Goal: Communication & Community: Share content

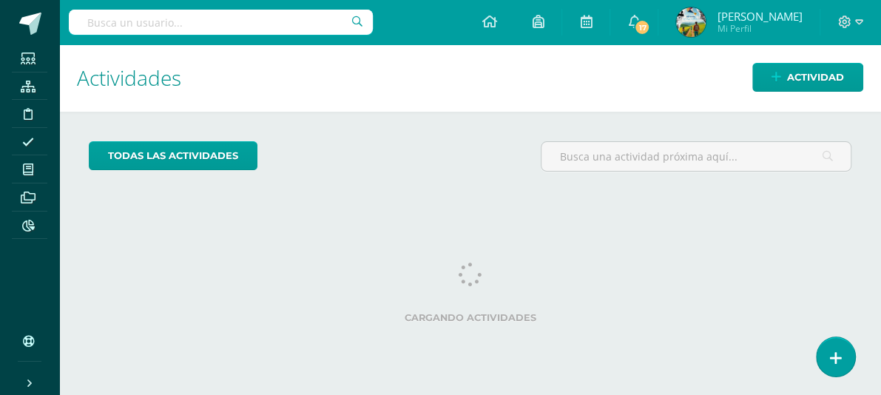
click at [259, 23] on input "text" at bounding box center [221, 22] width 304 height 25
click at [514, 23] on link at bounding box center [489, 22] width 50 height 44
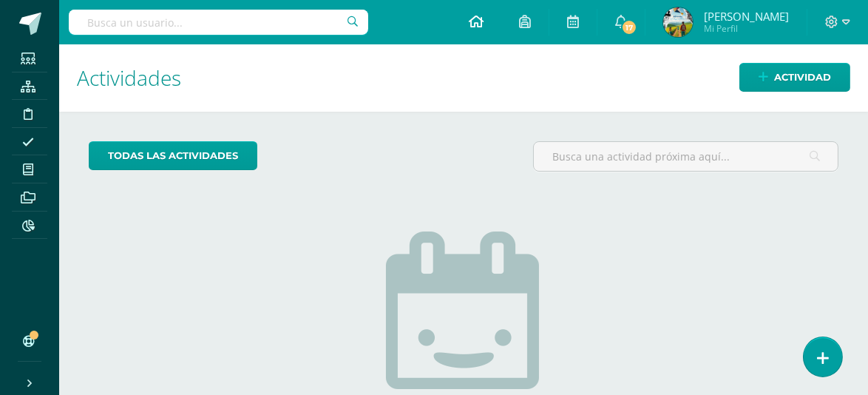
click at [484, 24] on icon at bounding box center [476, 21] width 15 height 13
click at [638, 24] on span "17" at bounding box center [629, 27] width 16 height 16
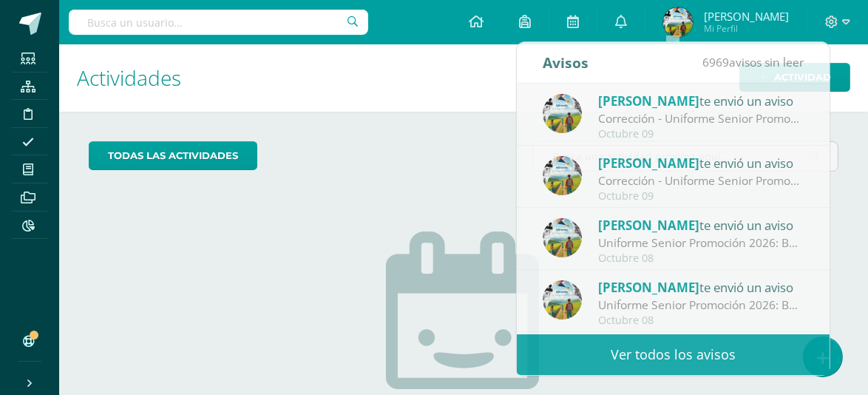
click at [451, 87] on h1 "Actividades" at bounding box center [464, 77] width 774 height 67
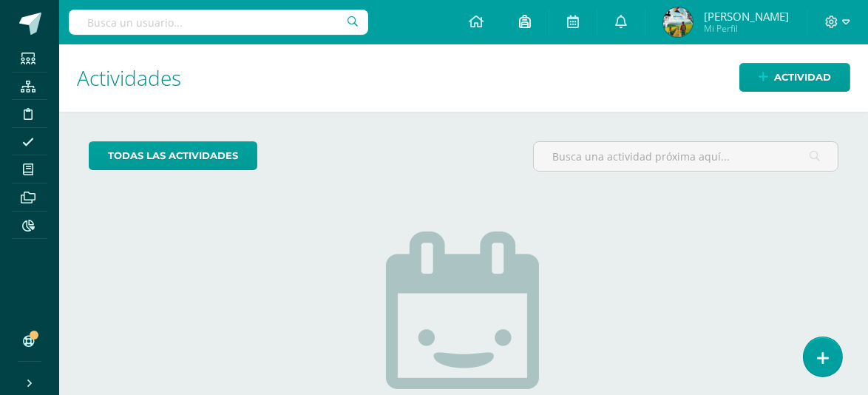
click at [531, 22] on icon at bounding box center [525, 21] width 12 height 13
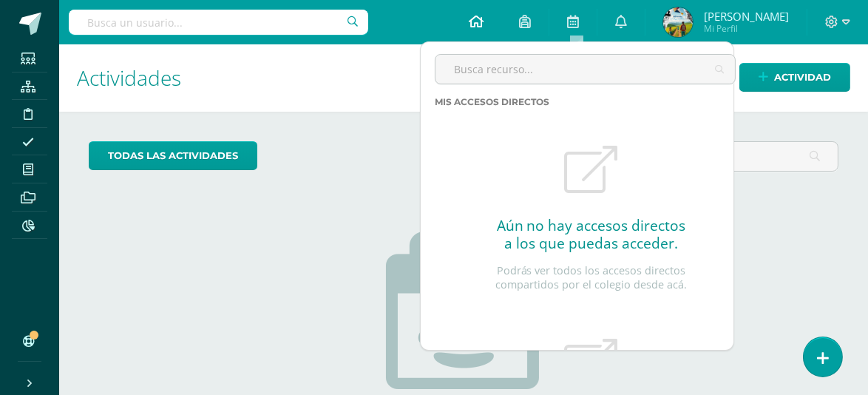
click at [484, 24] on icon at bounding box center [476, 21] width 15 height 13
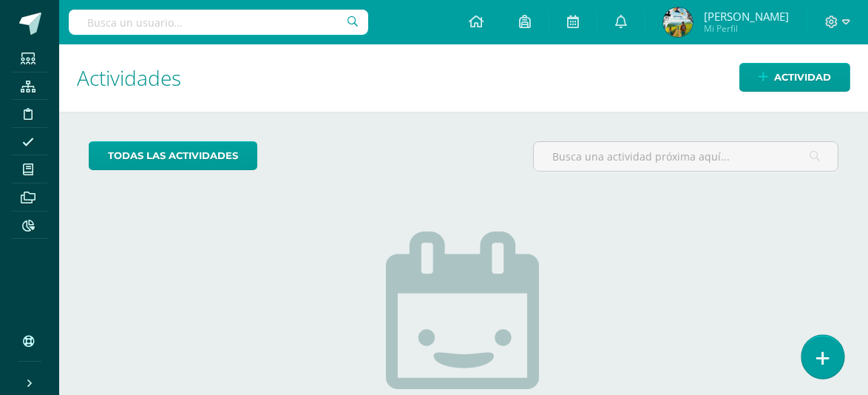
click at [825, 347] on link at bounding box center [823, 356] width 42 height 43
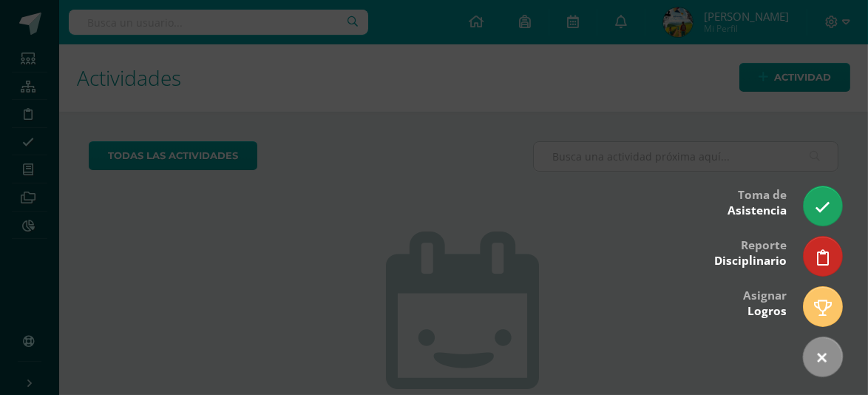
click at [658, 304] on div at bounding box center [434, 197] width 868 height 395
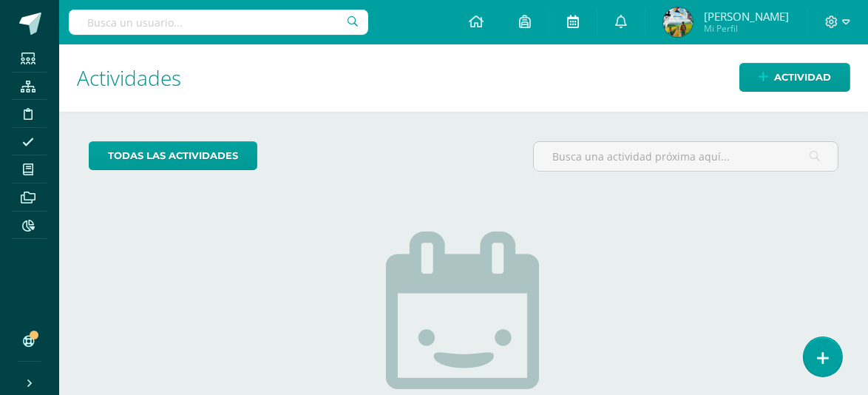
click at [579, 21] on icon at bounding box center [573, 21] width 12 height 13
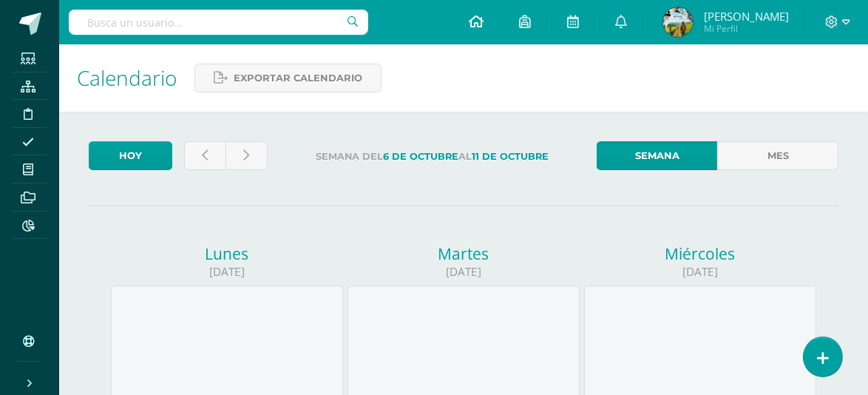
click at [484, 24] on icon at bounding box center [476, 21] width 15 height 13
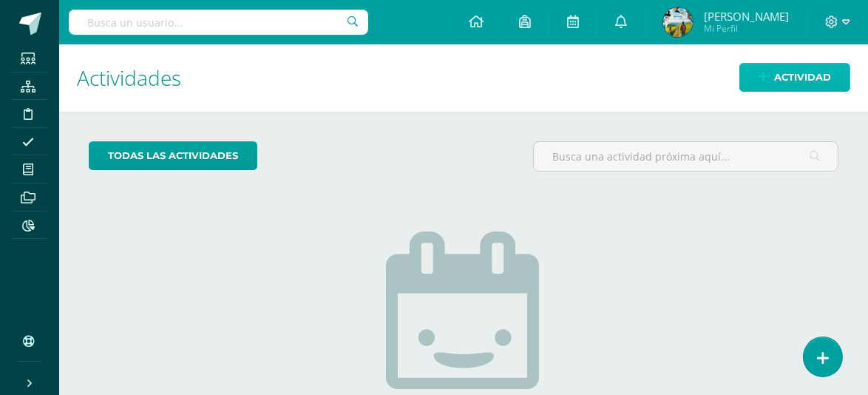
click at [770, 74] on link "Actividad" at bounding box center [795, 77] width 111 height 29
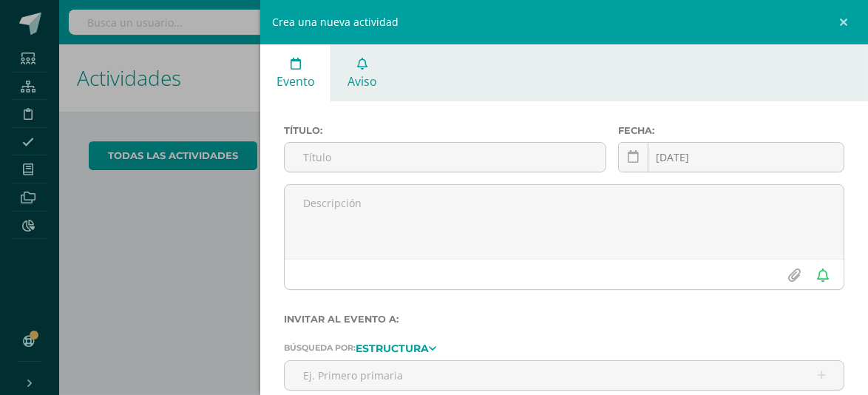
click at [361, 84] on span "Aviso" at bounding box center [363, 81] width 30 height 16
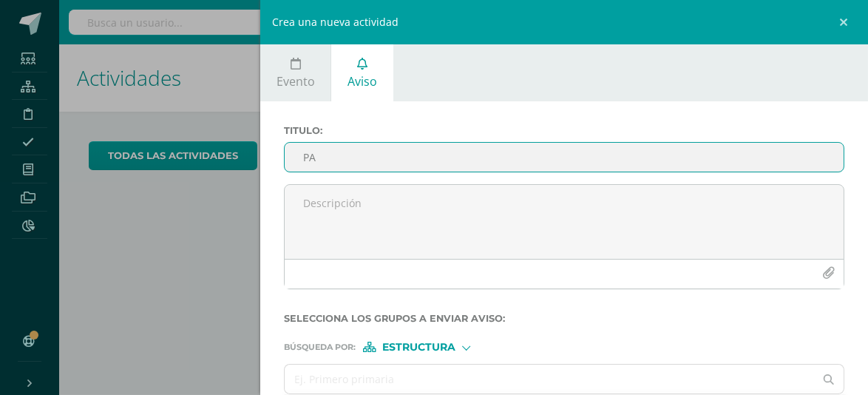
type input "P"
type input "L"
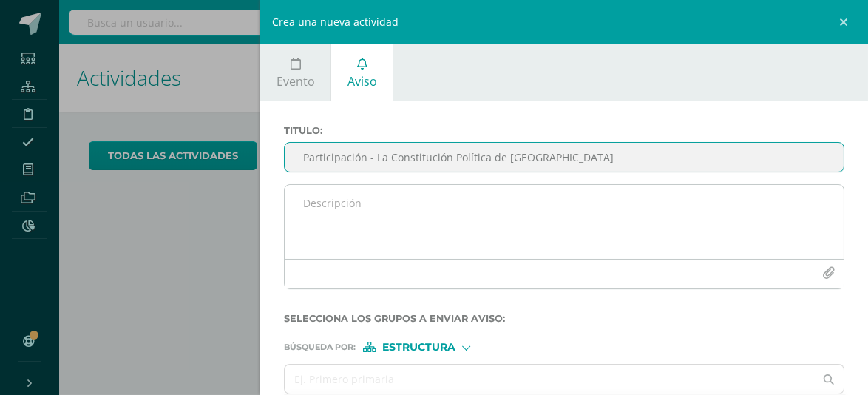
type input "Participación - La Constitución Política de Guatemala"
click at [416, 207] on textarea at bounding box center [564, 222] width 559 height 74
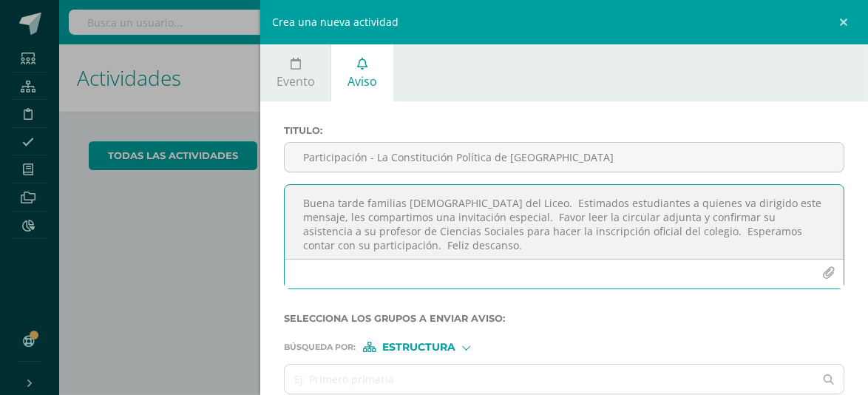
scroll to position [4, 0]
type textarea "Buena tarde familias maristas del Liceo. Estimados estudiantes a quienes va dir…"
click at [823, 276] on icon "button" at bounding box center [829, 273] width 13 height 13
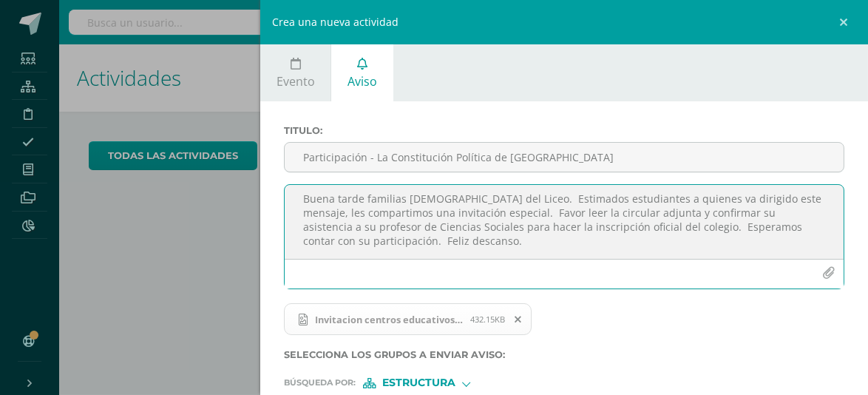
click at [823, 275] on icon "button" at bounding box center [829, 273] width 13 height 13
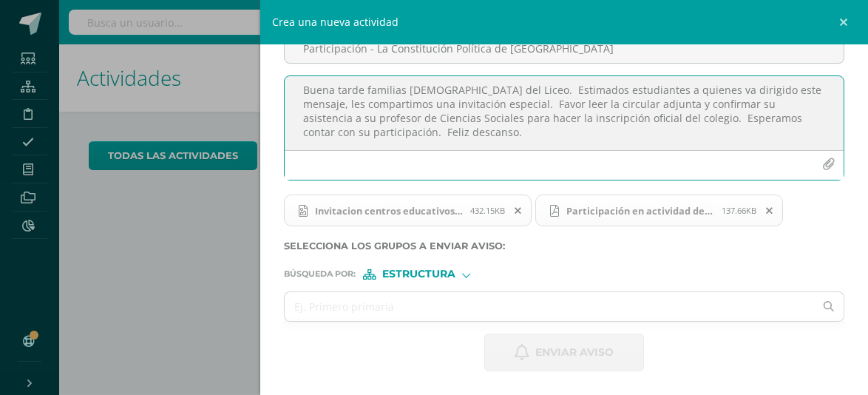
click at [465, 271] on div at bounding box center [466, 273] width 8 height 8
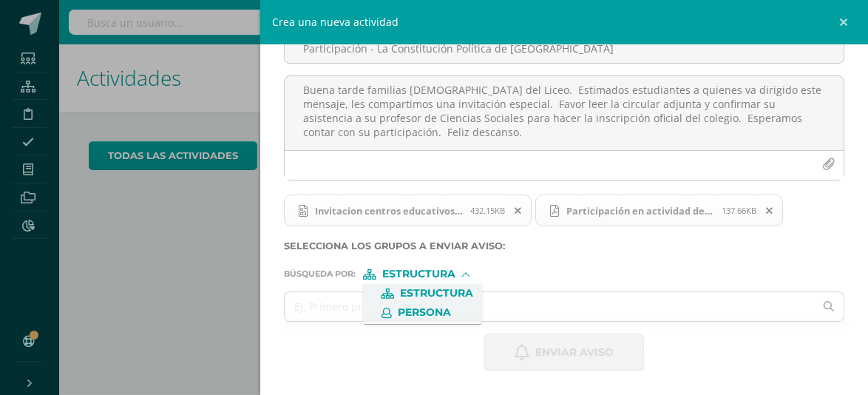
click at [440, 312] on span "Persona" at bounding box center [424, 312] width 53 height 8
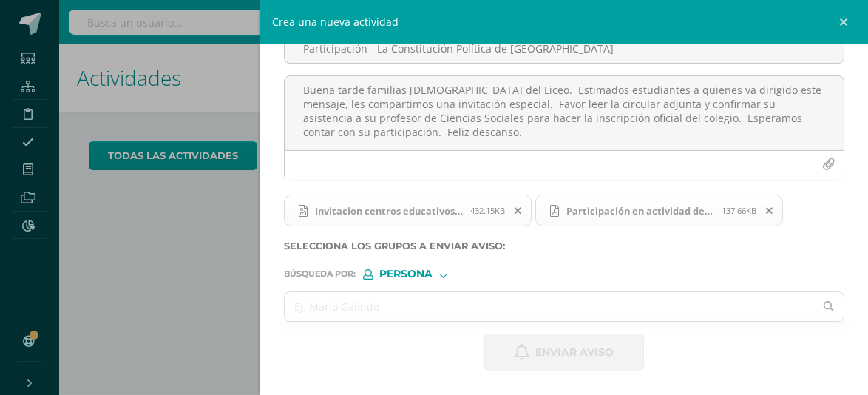
click at [446, 308] on input "text" at bounding box center [550, 306] width 530 height 29
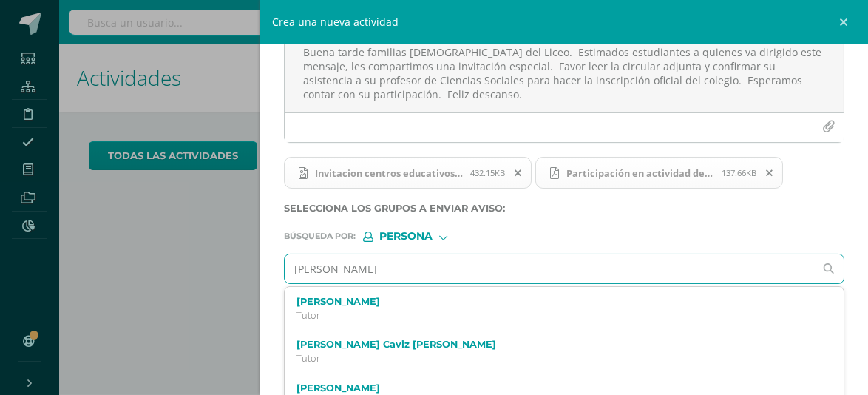
scroll to position [171, 0]
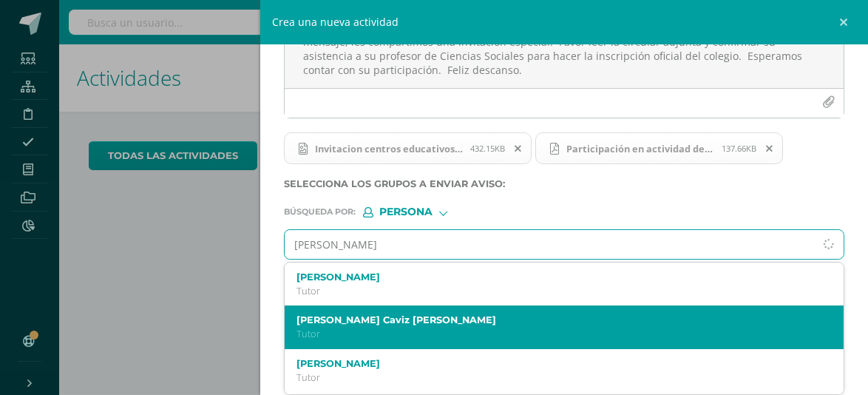
type input "javier de león"
click at [485, 324] on label "Javier Antonio de León González" at bounding box center [552, 319] width 511 height 11
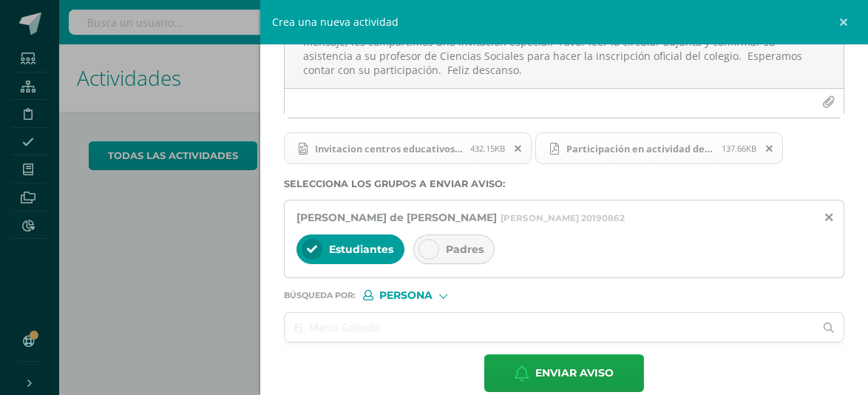
click at [453, 252] on span "Padres" at bounding box center [465, 249] width 38 height 13
click at [412, 328] on input "text" at bounding box center [550, 327] width 530 height 29
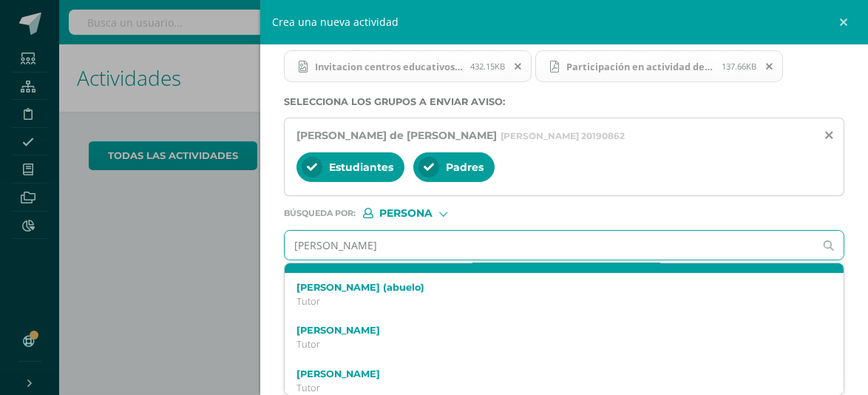
scroll to position [82, 0]
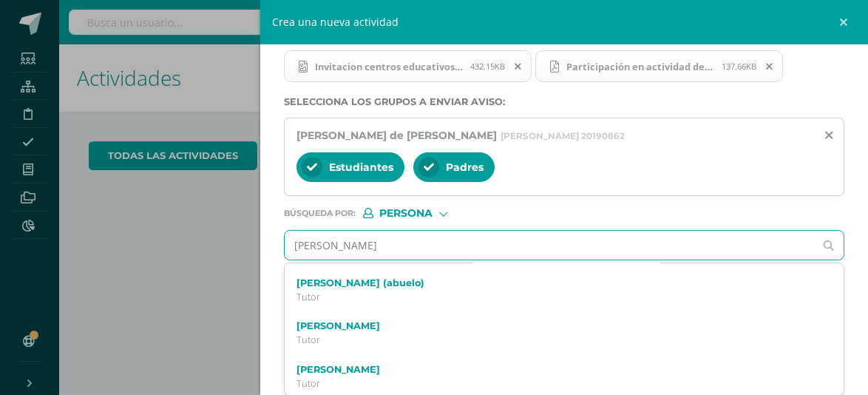
click at [318, 240] on input "josé gonzález" at bounding box center [550, 245] width 530 height 29
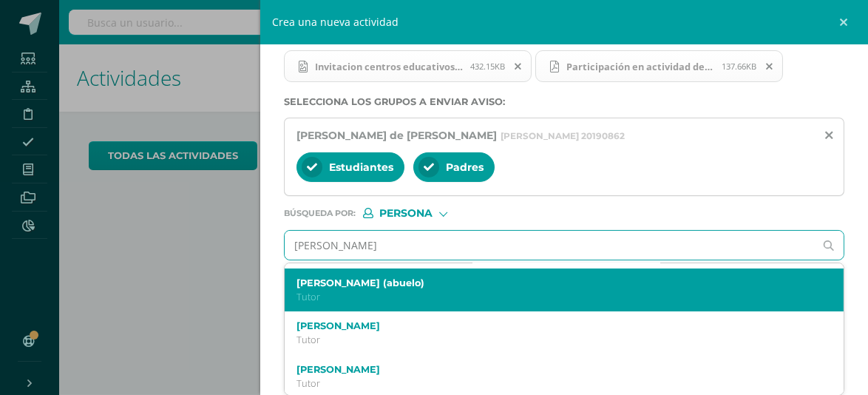
type input "josé eduardo gonzález"
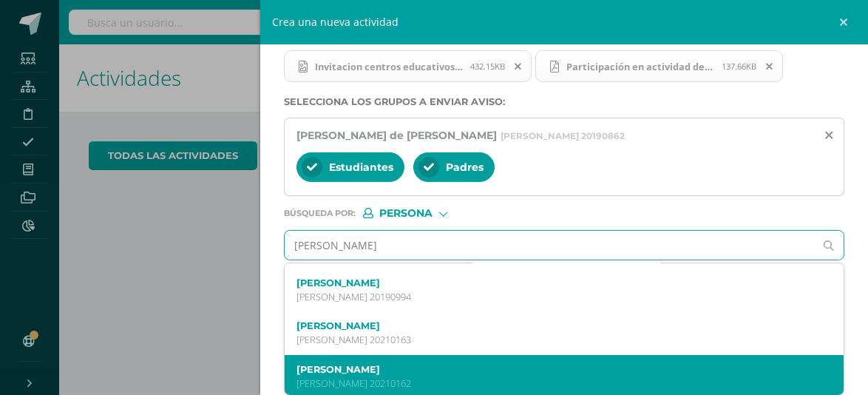
click at [443, 373] on label "Jose Eduardo González Maldonado" at bounding box center [552, 369] width 511 height 11
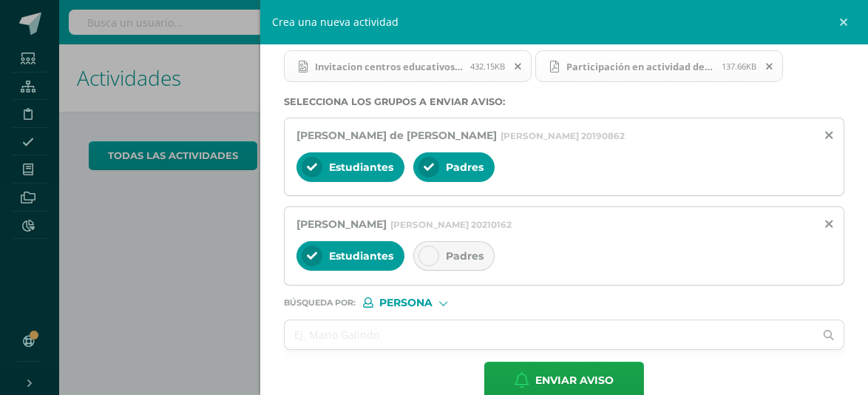
click at [458, 252] on span "Padres" at bounding box center [465, 255] width 38 height 13
click at [376, 337] on input "text" at bounding box center [550, 334] width 530 height 29
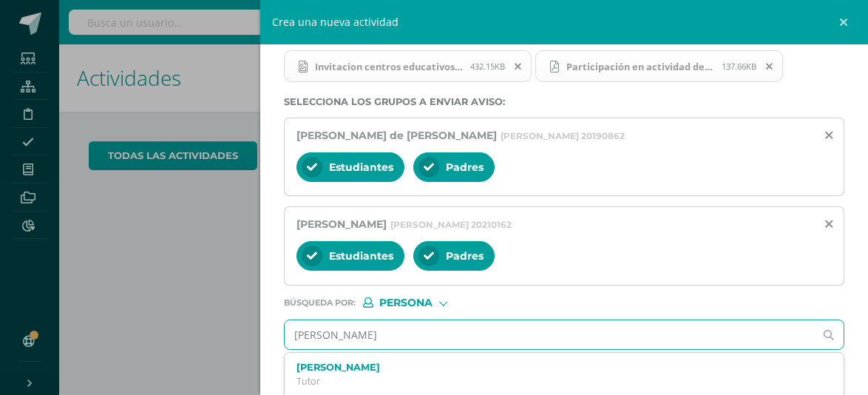
type input "isabella ramírez"
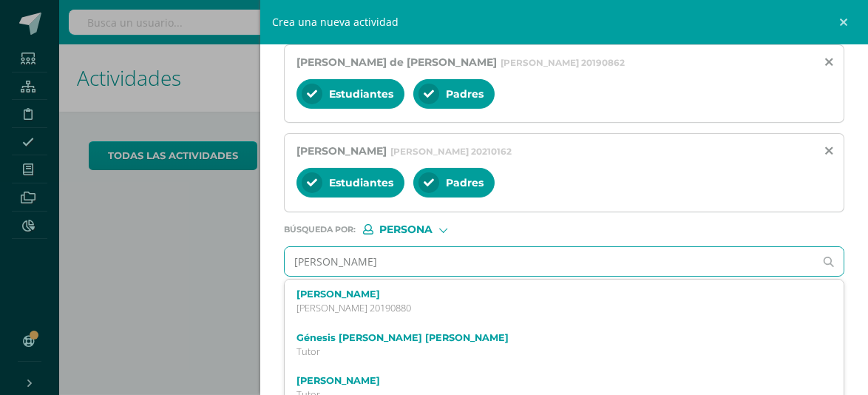
scroll to position [343, 0]
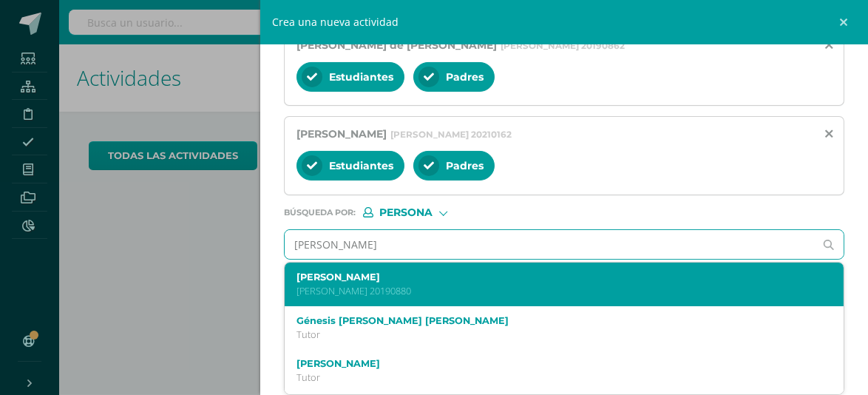
click at [416, 281] on label "Anna Isabella Ramírez Arango" at bounding box center [552, 276] width 511 height 11
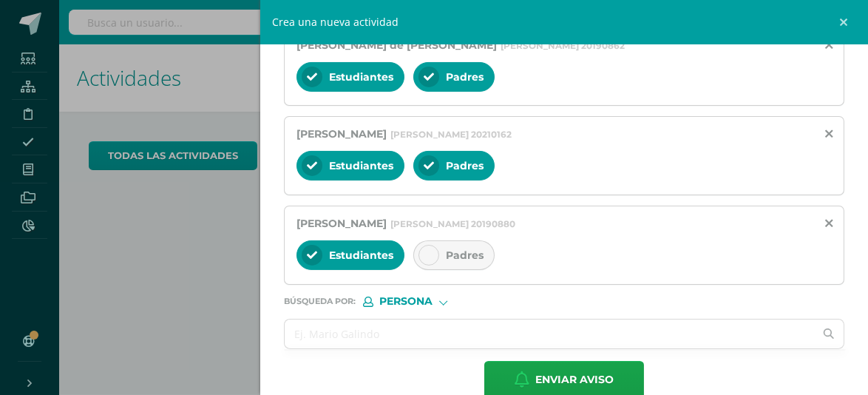
click at [447, 261] on div "Padres" at bounding box center [454, 255] width 81 height 30
click at [399, 335] on input "text" at bounding box center [550, 334] width 530 height 29
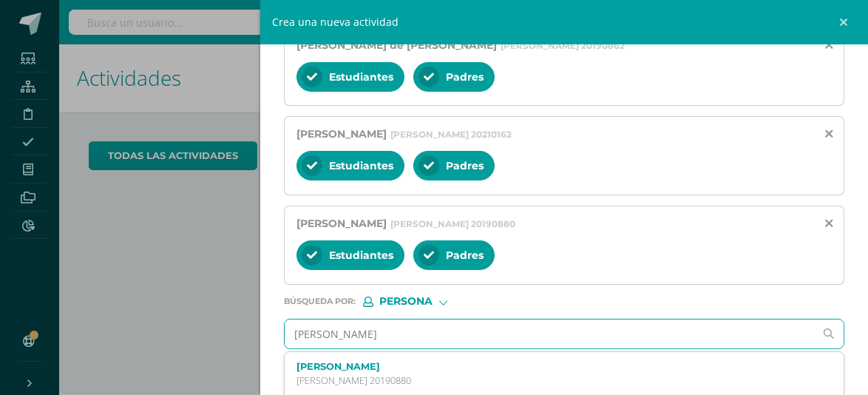
type input "mariana villamar"
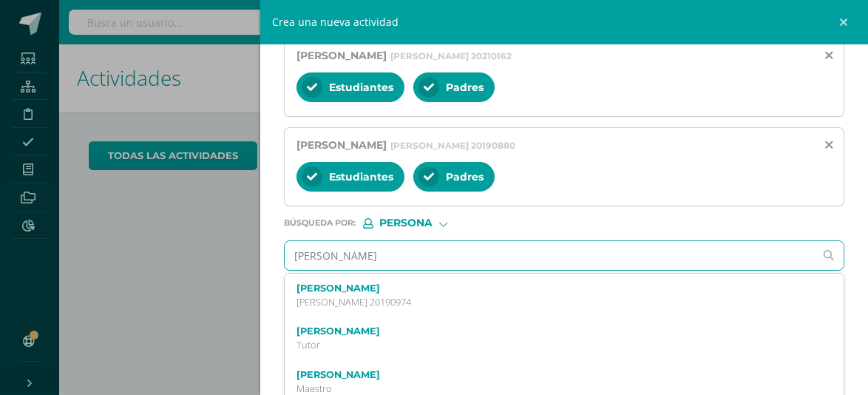
scroll to position [425, 0]
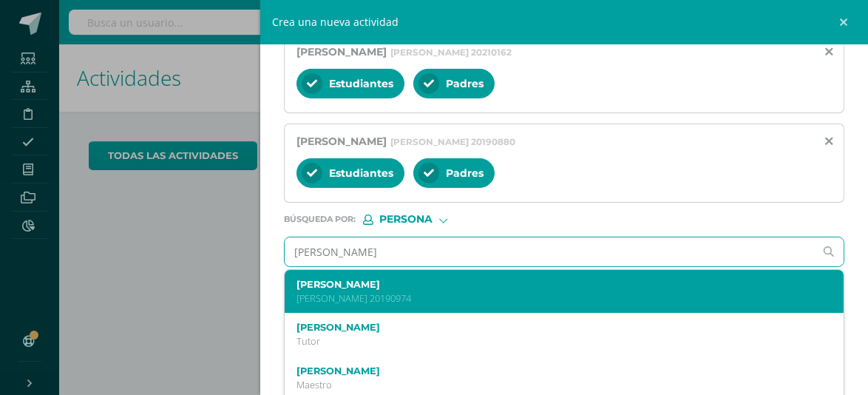
click at [419, 289] on div "Mariana Villamar Girón Quinto Bachillerato 20190974" at bounding box center [552, 292] width 511 height 26
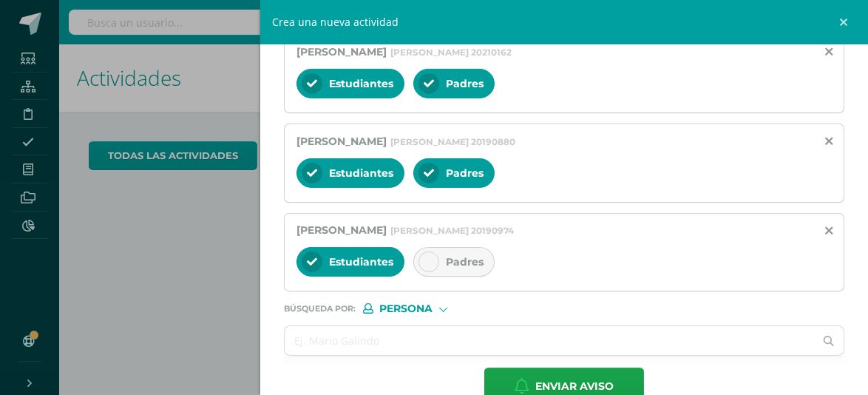
click at [459, 264] on span "Padres" at bounding box center [465, 261] width 38 height 13
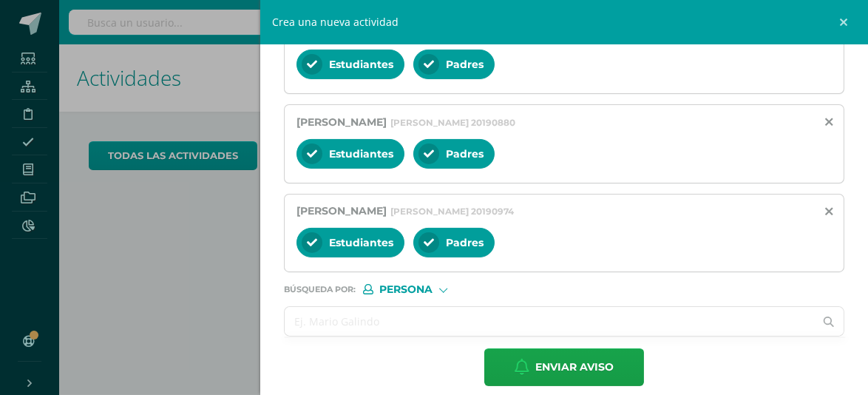
scroll to position [459, 0]
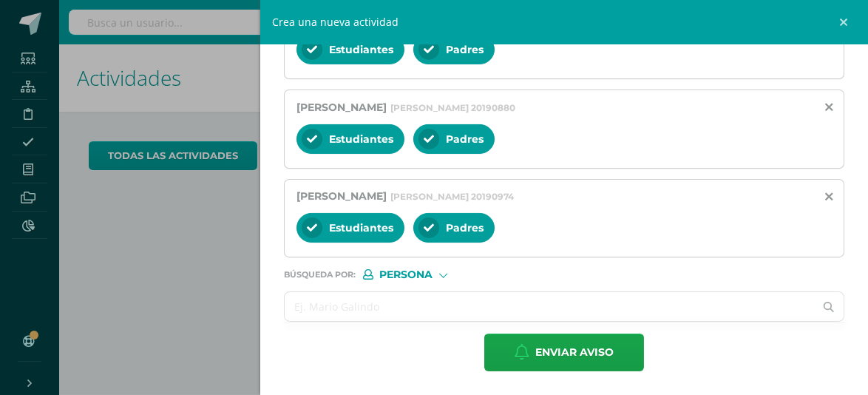
click at [428, 304] on input "text" at bounding box center [550, 306] width 530 height 29
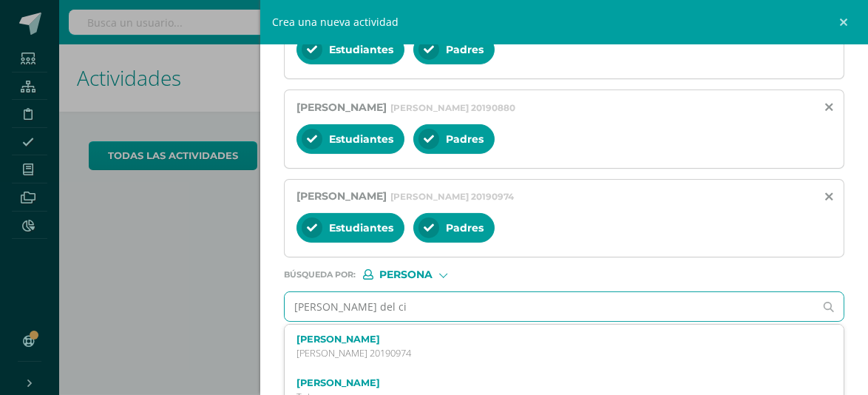
type input "hector del cid"
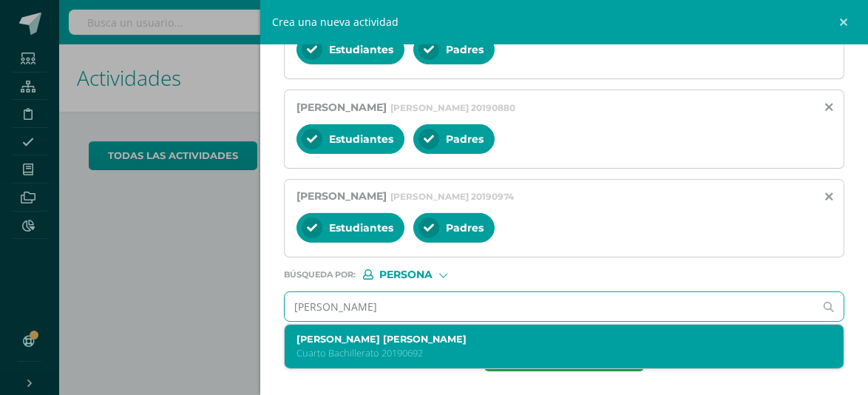
click at [431, 340] on label "Hector Gonzálo del Cid Muñoz" at bounding box center [552, 339] width 511 height 11
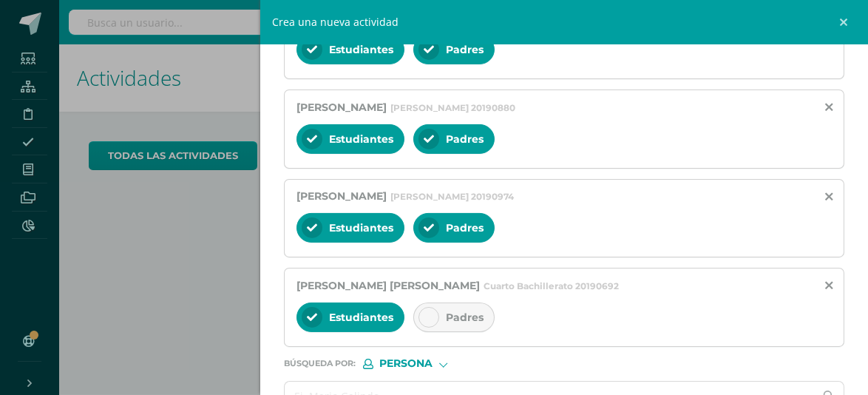
click at [446, 319] on span "Padres" at bounding box center [465, 317] width 38 height 13
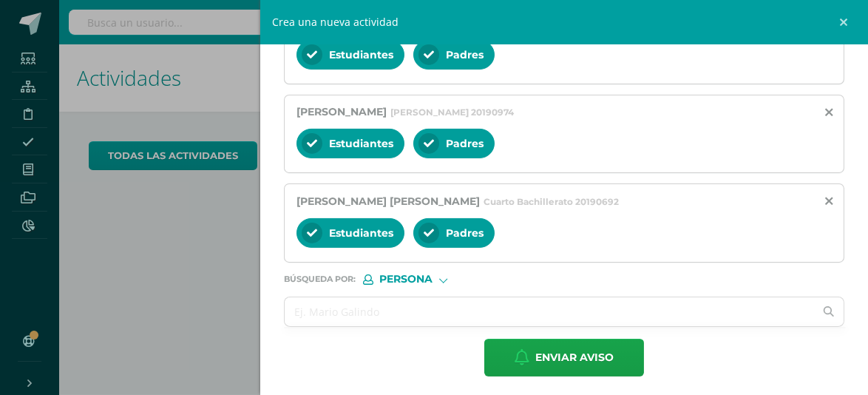
scroll to position [548, 0]
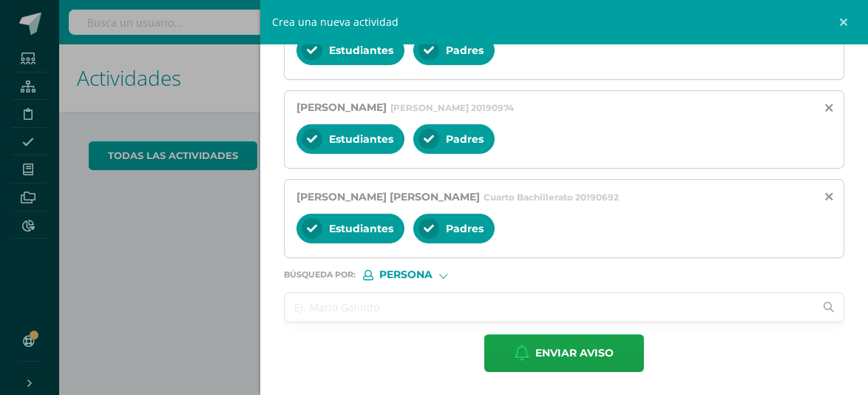
click at [371, 311] on input "text" at bounding box center [550, 307] width 530 height 29
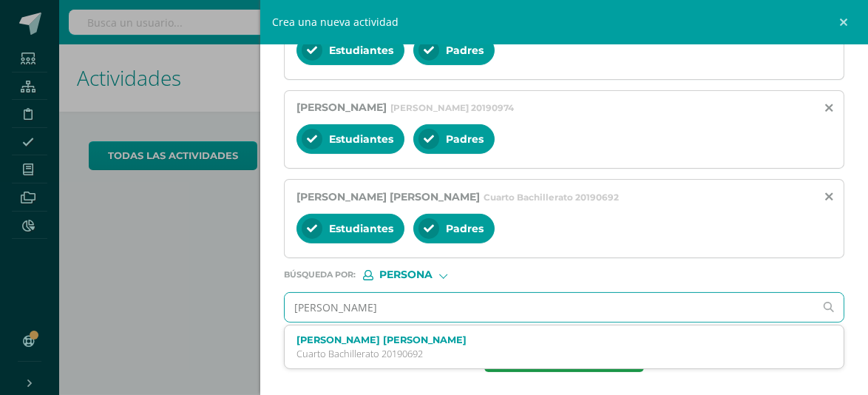
type input "josé sequen"
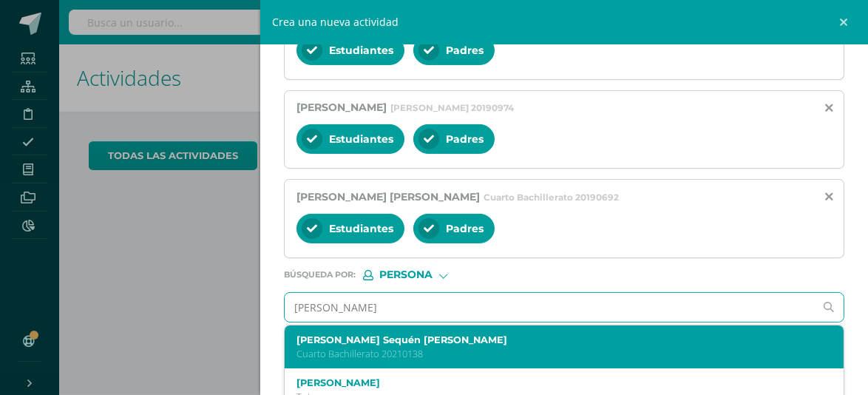
click at [385, 339] on label "José Andres Sequén Rodríguez" at bounding box center [552, 339] width 511 height 11
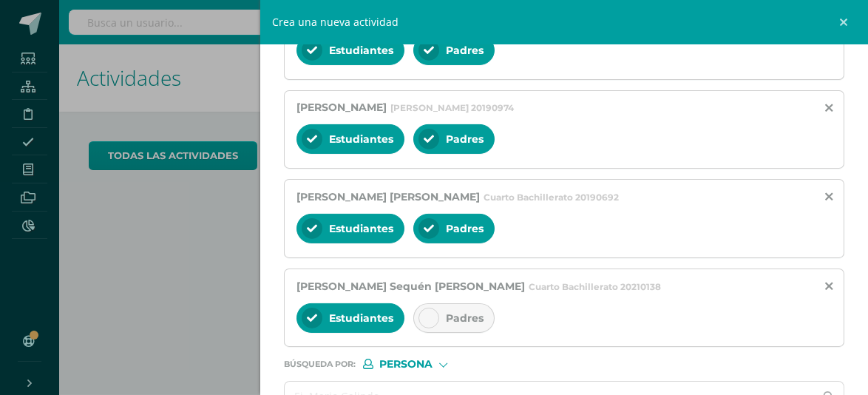
click at [441, 316] on div "Padres" at bounding box center [454, 318] width 81 height 30
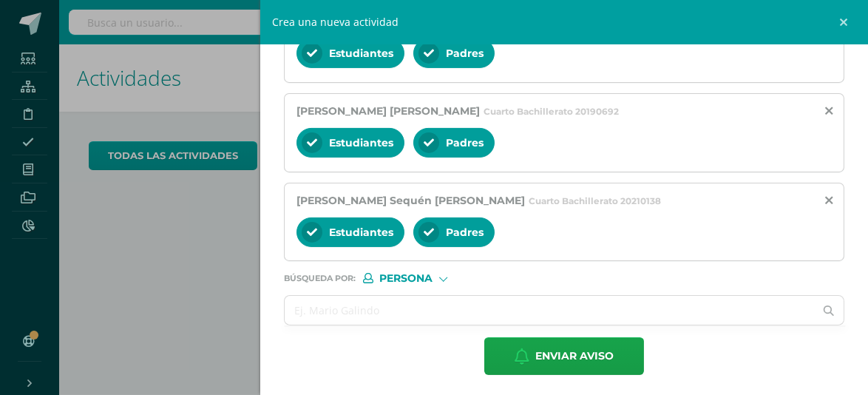
scroll to position [637, 0]
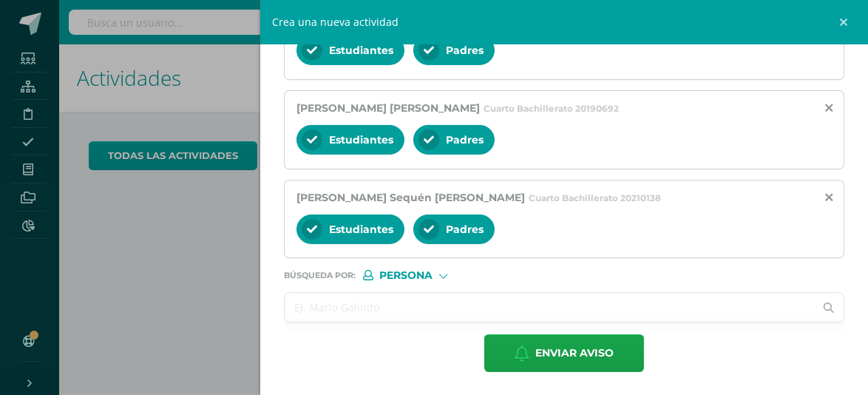
click at [435, 300] on input "text" at bounding box center [550, 307] width 530 height 29
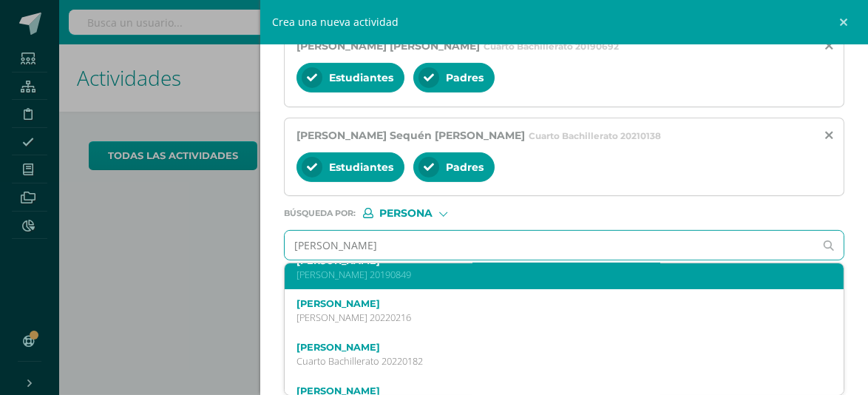
scroll to position [246, 0]
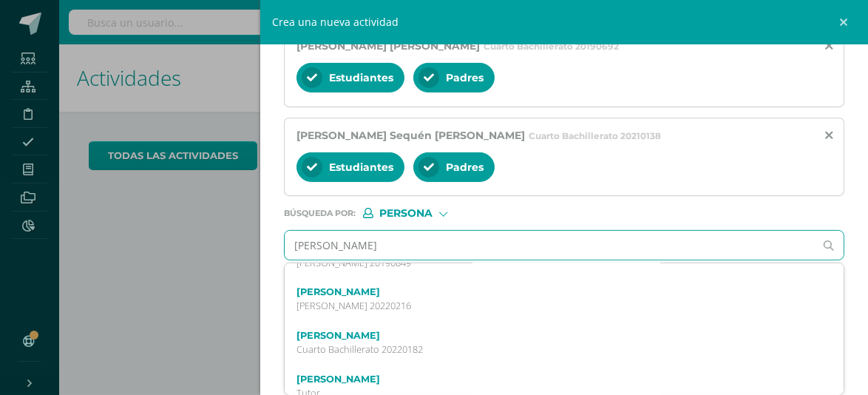
type input "josé aguilar"
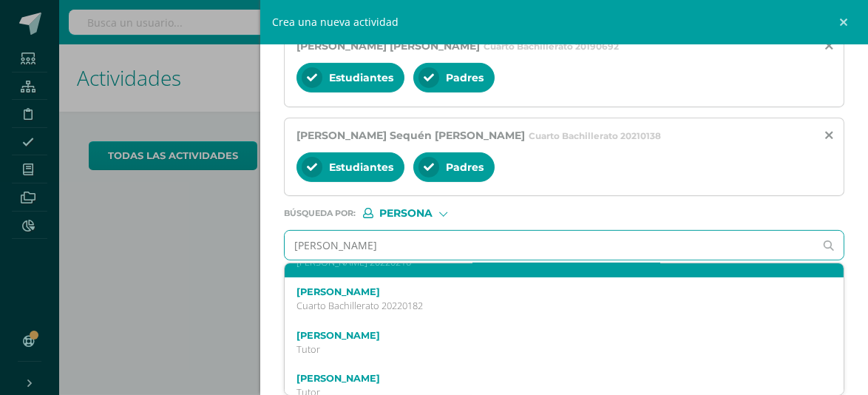
scroll to position [302, 0]
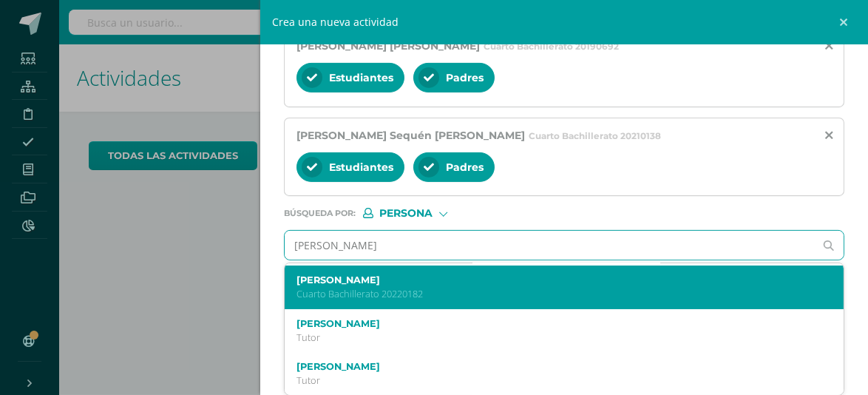
click at [471, 290] on p "Cuarto Bachillerato 20220182" at bounding box center [552, 294] width 511 height 13
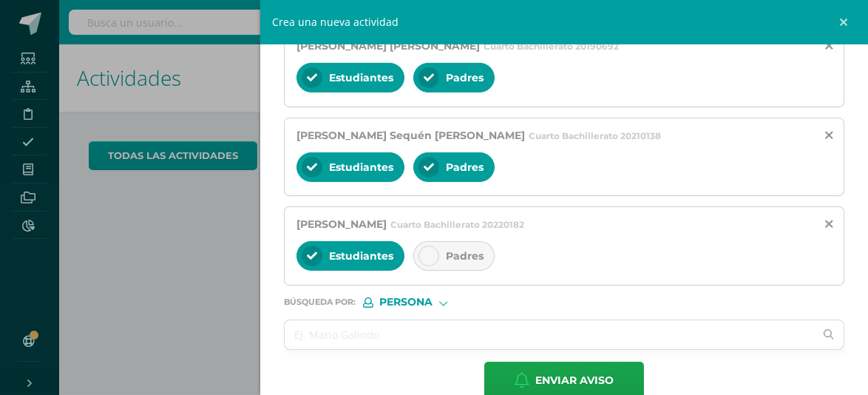
scroll to position [698, 0]
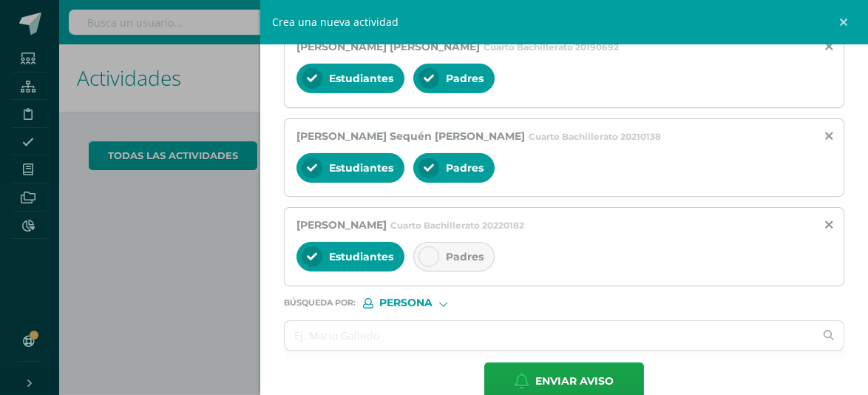
click at [450, 261] on div "Padres" at bounding box center [454, 257] width 81 height 30
click at [428, 334] on input "text" at bounding box center [550, 335] width 530 height 29
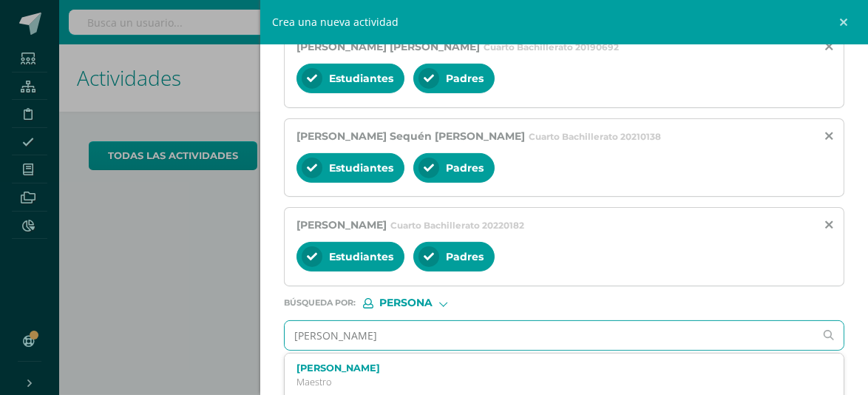
type input "santiago sanchez"
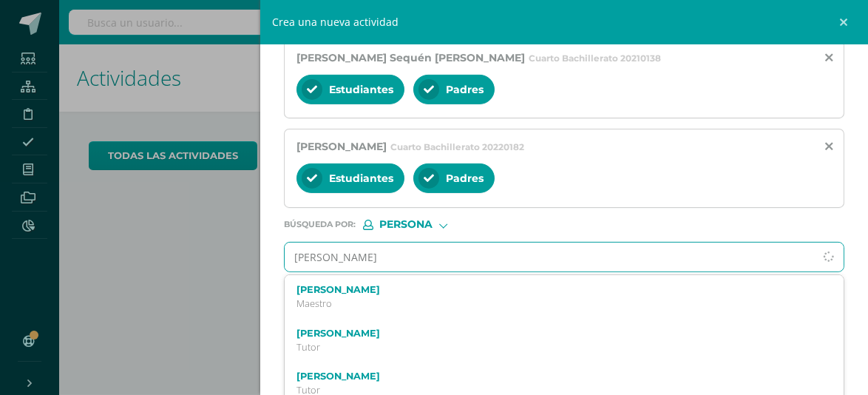
scroll to position [780, 0]
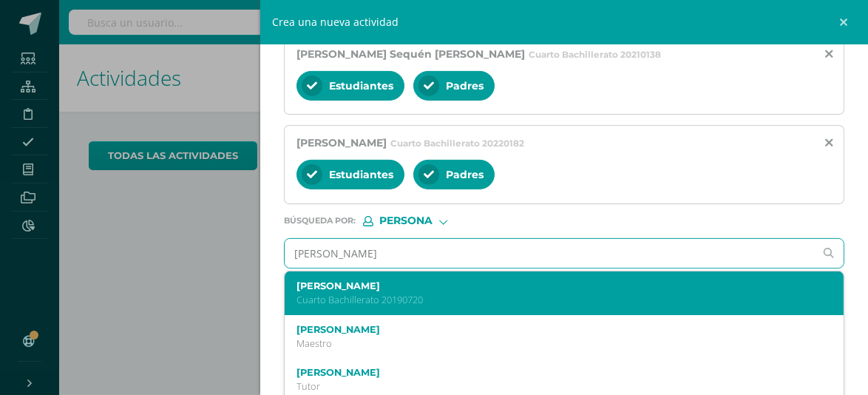
click at [460, 294] on p "Cuarto Bachillerato 20190720" at bounding box center [552, 300] width 511 height 13
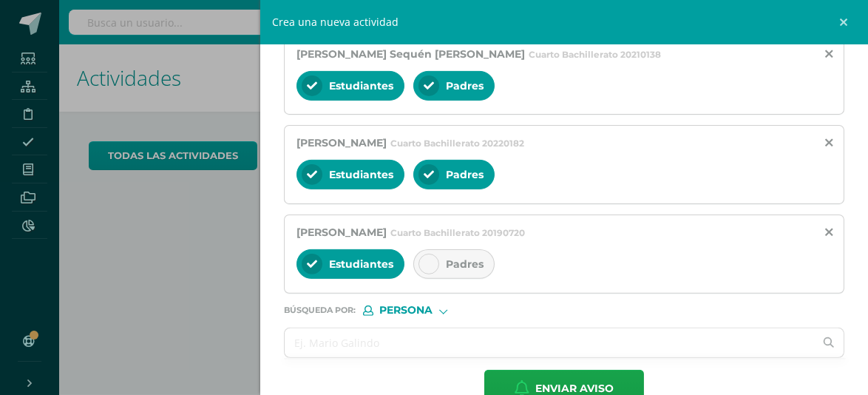
click at [436, 271] on div "Padres" at bounding box center [454, 264] width 81 height 30
click at [362, 343] on input "text" at bounding box center [550, 342] width 530 height 29
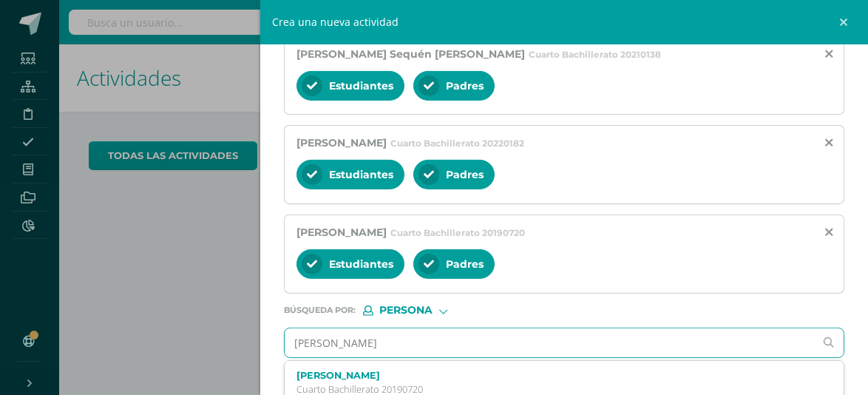
type input "adriana escobar"
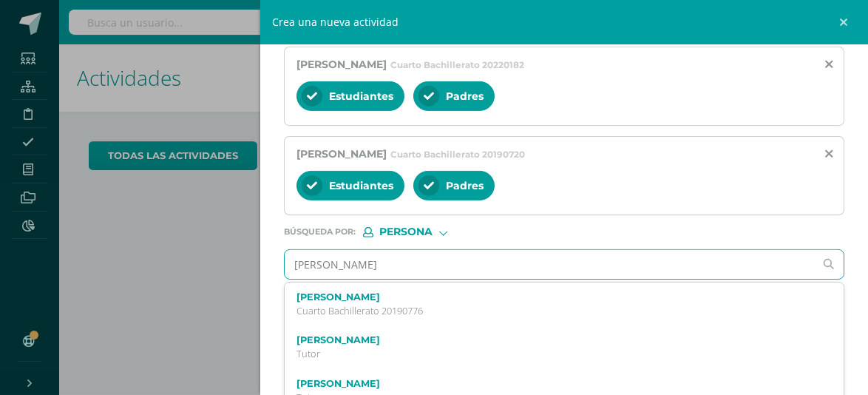
scroll to position [863, 0]
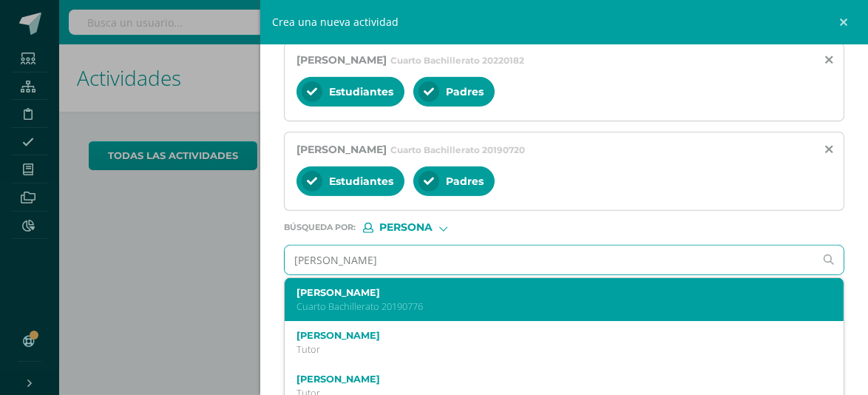
click at [468, 297] on label "Adriana Maria Escobar Ruiz" at bounding box center [552, 292] width 511 height 11
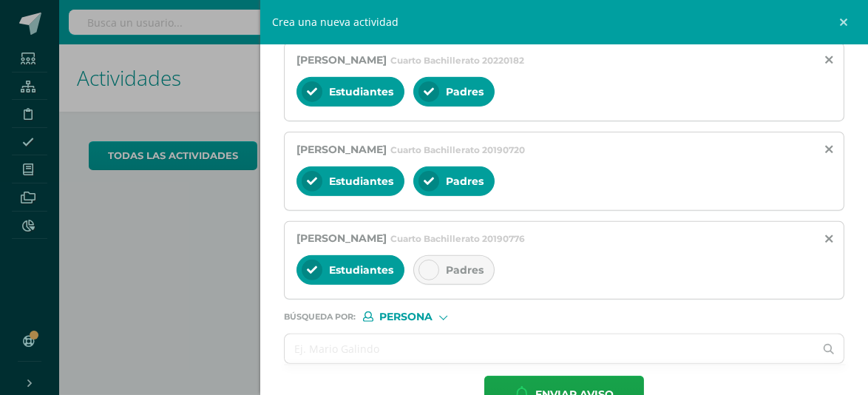
click at [468, 266] on span "Padres" at bounding box center [465, 269] width 38 height 13
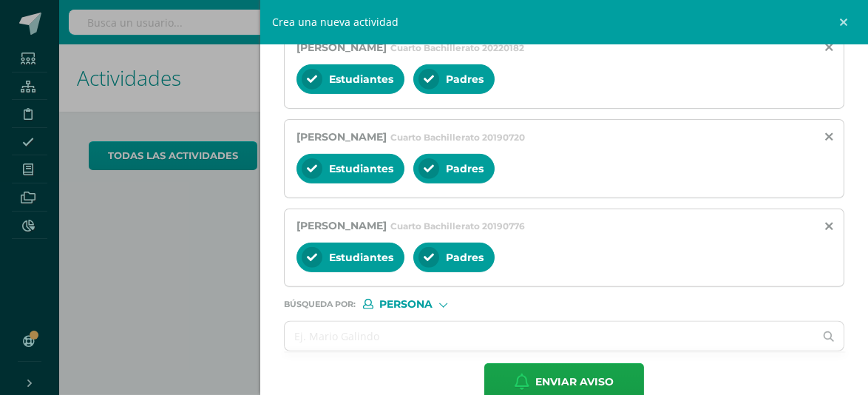
scroll to position [904, 0]
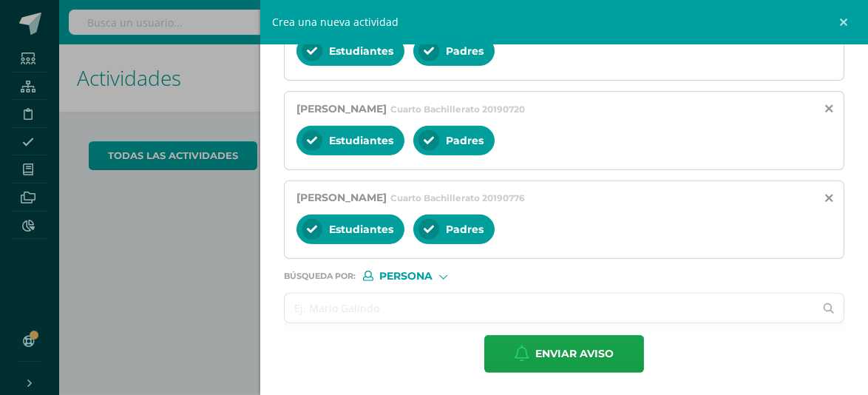
click at [454, 308] on input "text" at bounding box center [550, 308] width 530 height 29
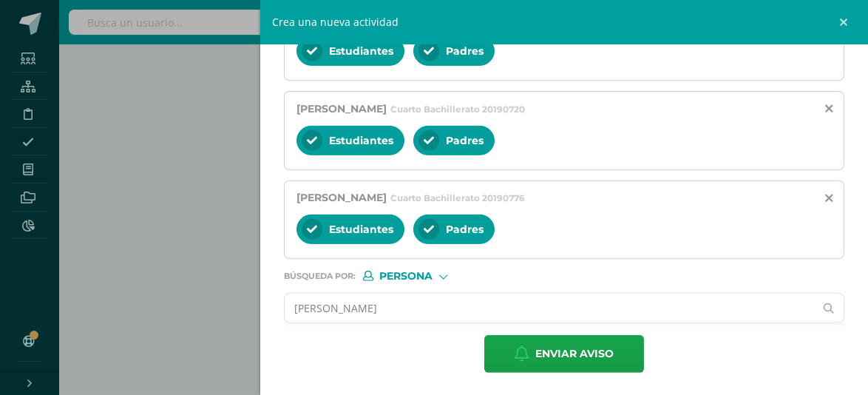
type input "adriana garcía ortiz"
click at [331, 308] on input "adriana garcía ortiz" at bounding box center [550, 308] width 530 height 29
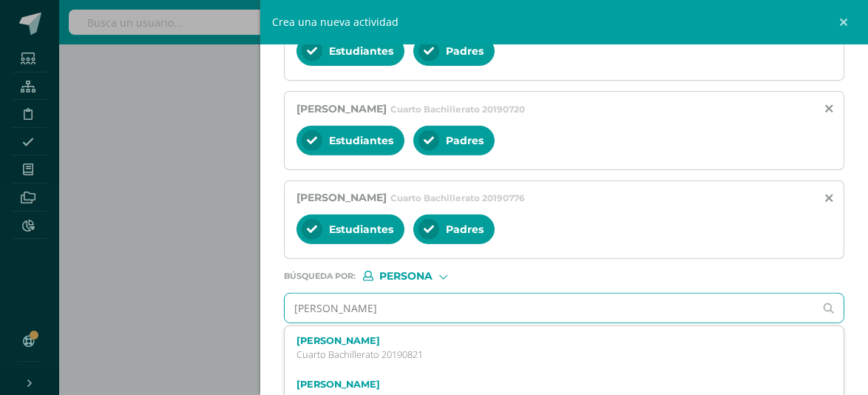
click at [331, 308] on input "adriana garcía ortiz" at bounding box center [550, 308] width 530 height 29
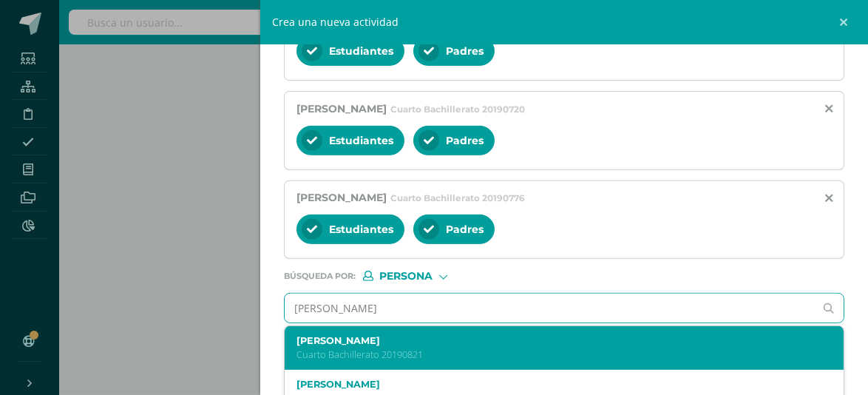
click at [343, 345] on div "Adriana Gabriela García Ortíz Cuarto Bachillerato 20190821" at bounding box center [552, 348] width 511 height 26
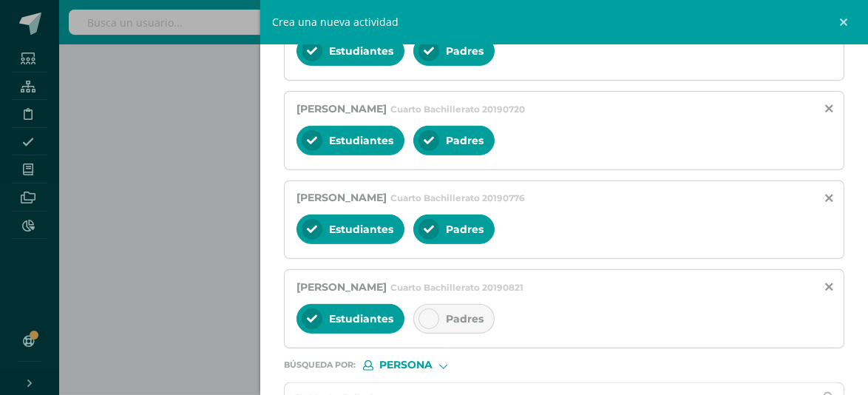
click at [442, 320] on div "Padres" at bounding box center [454, 319] width 81 height 30
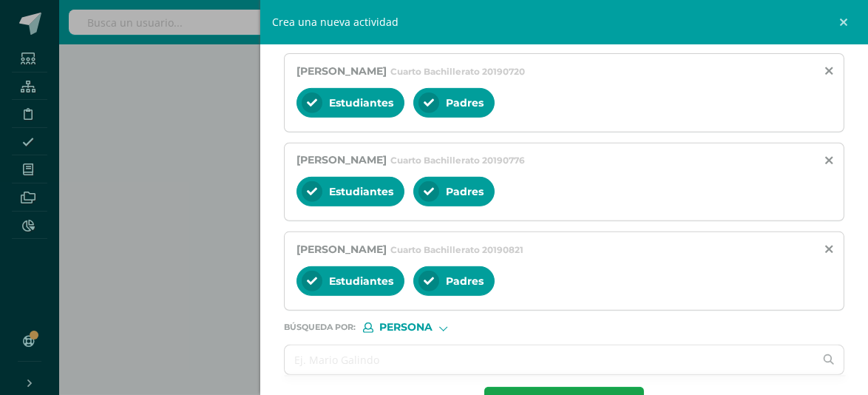
scroll to position [993, 0]
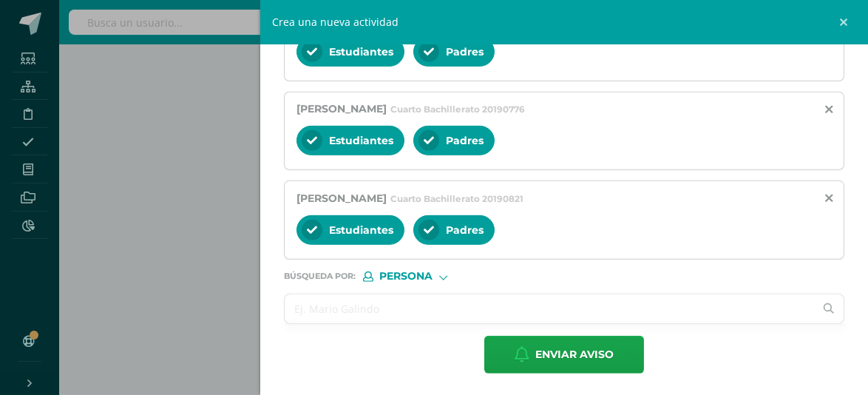
click at [453, 303] on input "text" at bounding box center [550, 308] width 530 height 29
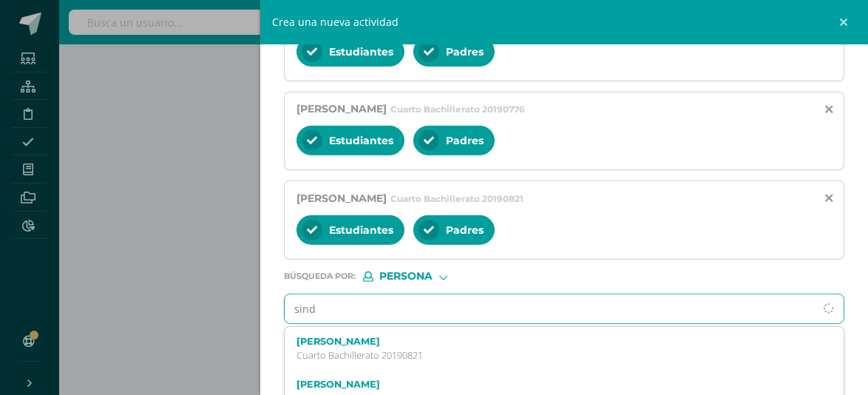
type input "sindy"
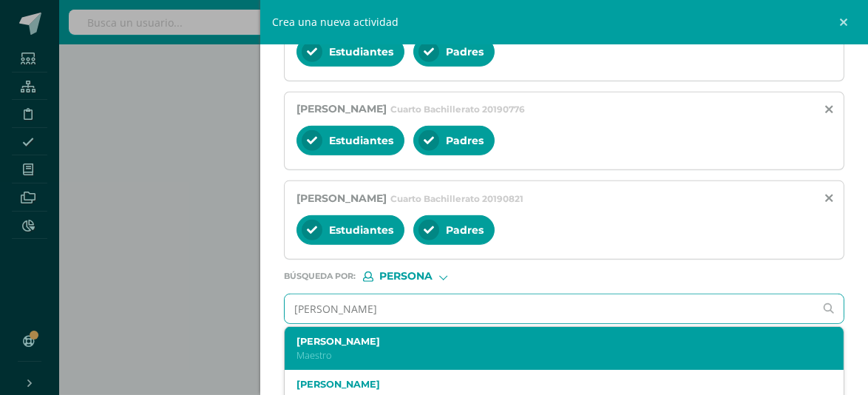
click at [403, 351] on p "Maestro" at bounding box center [552, 355] width 511 height 13
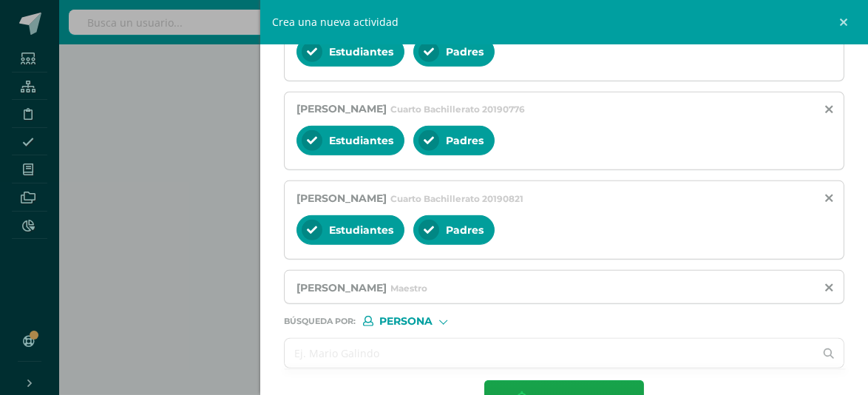
click at [403, 351] on input "text" at bounding box center [550, 353] width 530 height 29
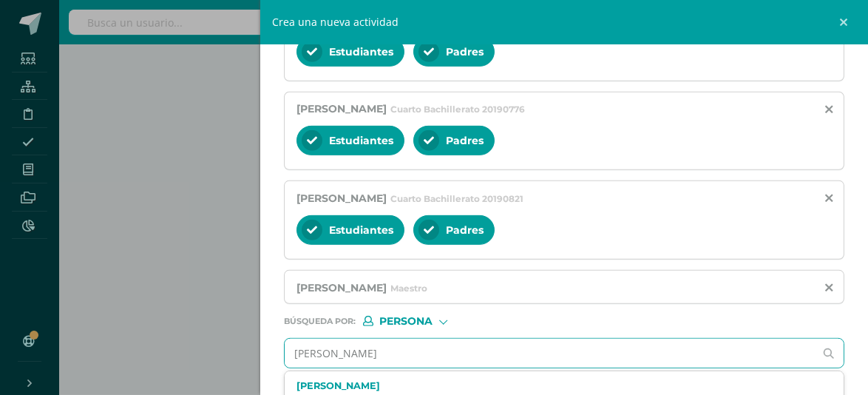
type input "jhona"
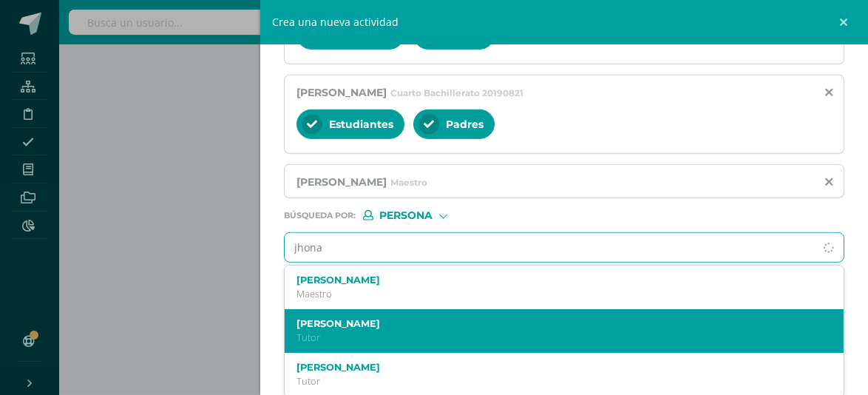
scroll to position [1100, 0]
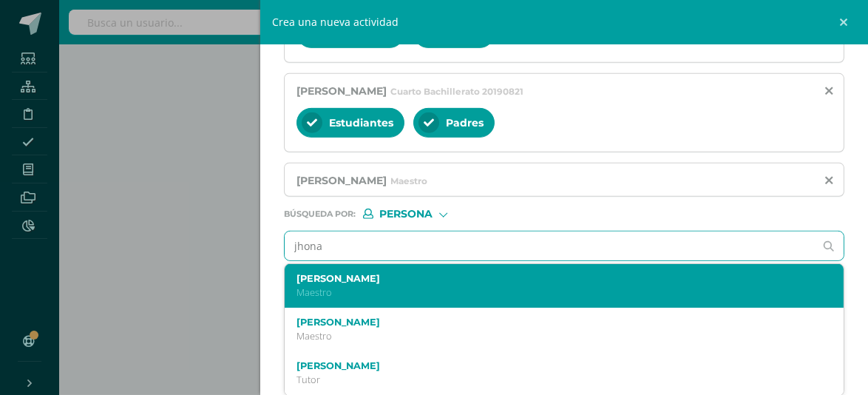
click at [414, 283] on div "Jhonathan Saravia Maestro" at bounding box center [552, 286] width 511 height 26
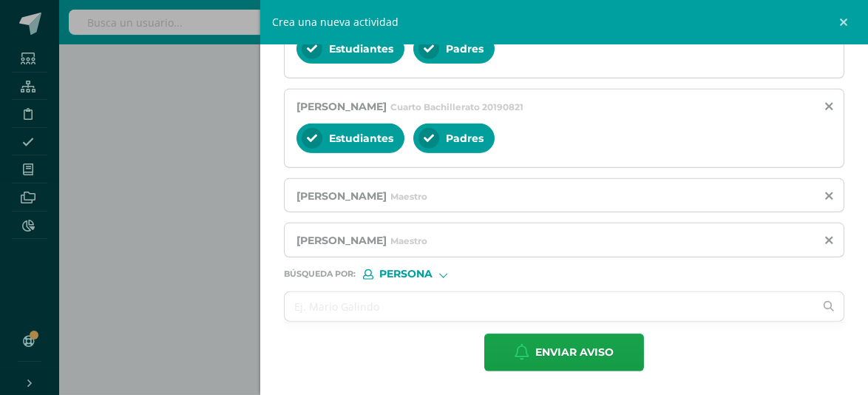
scroll to position [1082, 0]
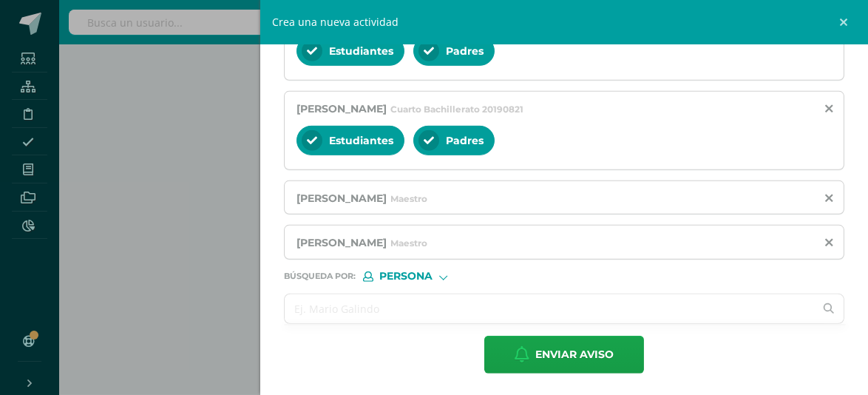
click at [396, 304] on input "text" at bounding box center [550, 308] width 530 height 29
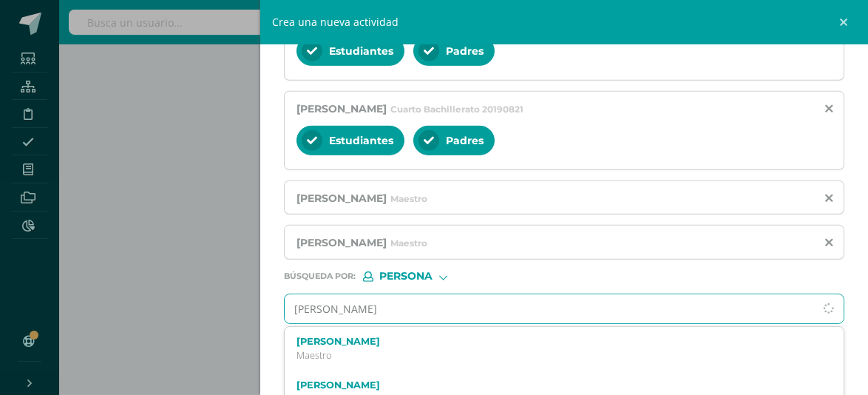
type input "ericka"
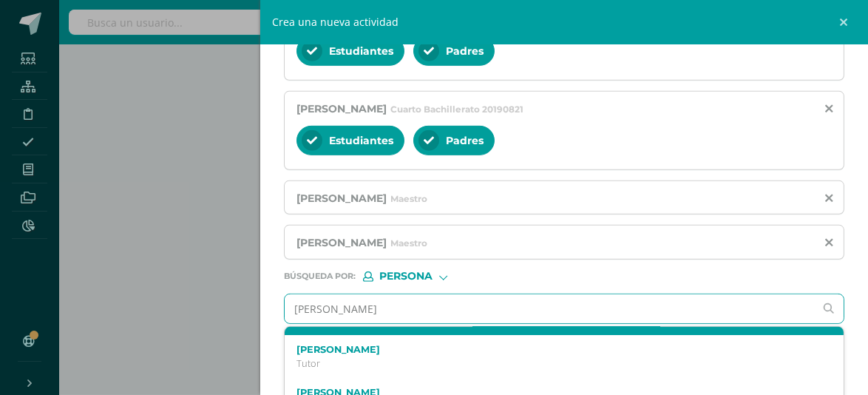
scroll to position [0, 0]
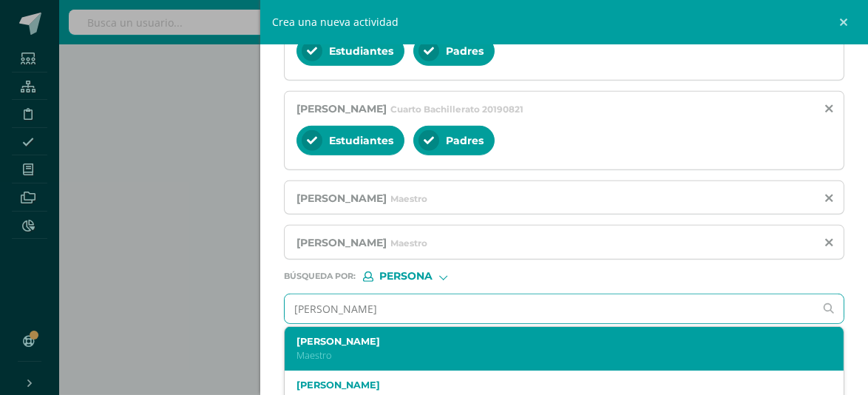
click at [370, 351] on p "Maestro" at bounding box center [552, 355] width 511 height 13
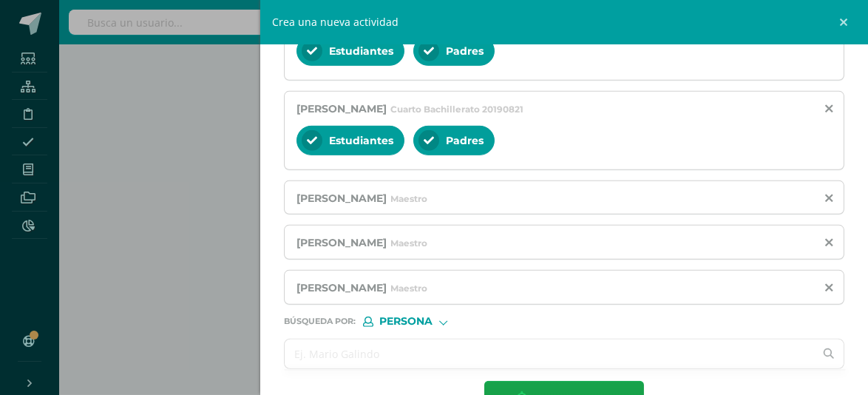
click at [371, 351] on input "text" at bounding box center [550, 354] width 530 height 29
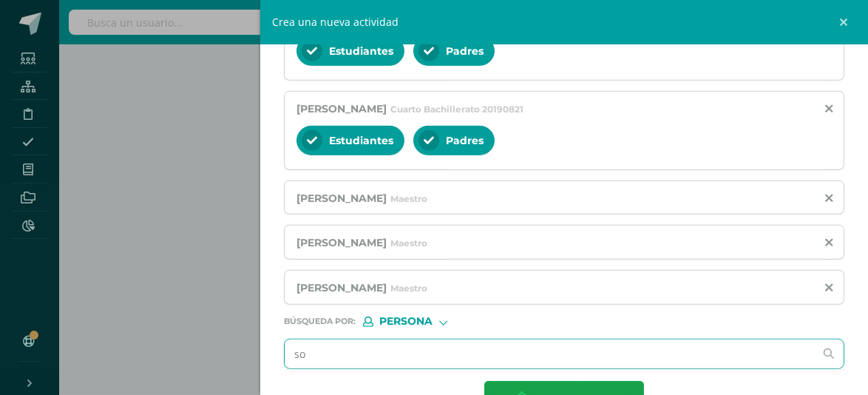
type input "s"
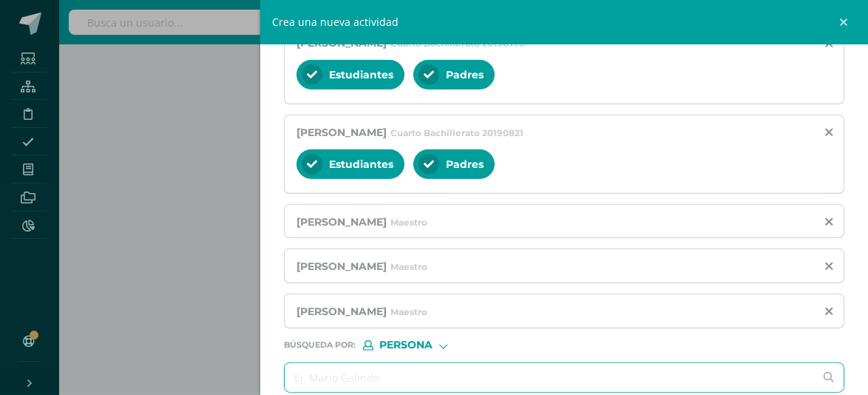
scroll to position [1127, 0]
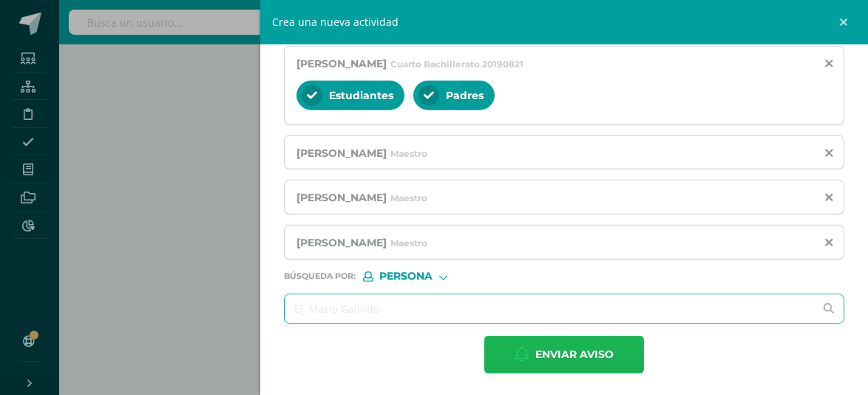
click at [555, 349] on span "Enviar aviso" at bounding box center [575, 355] width 78 height 36
